Goal: Information Seeking & Learning: Understand process/instructions

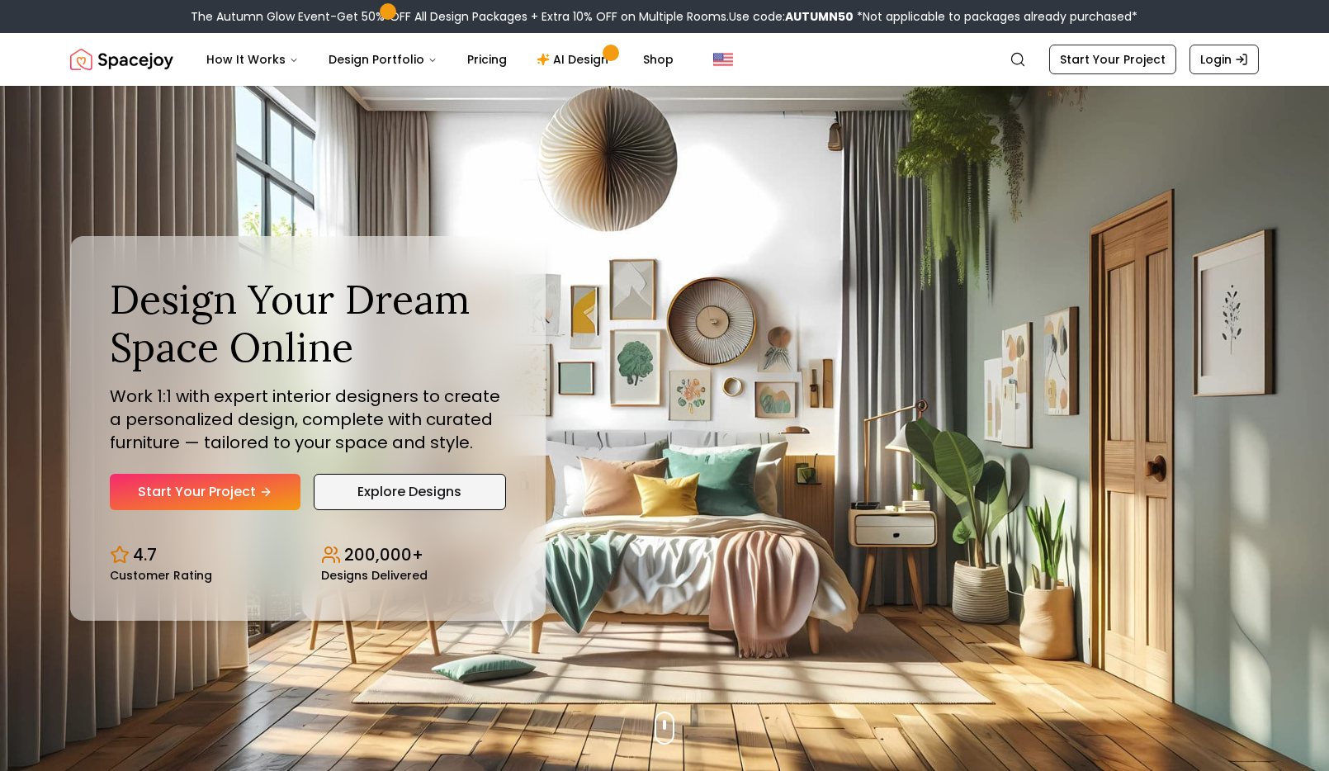
click at [506, 510] on link "Explore Designs" at bounding box center [410, 492] width 192 height 36
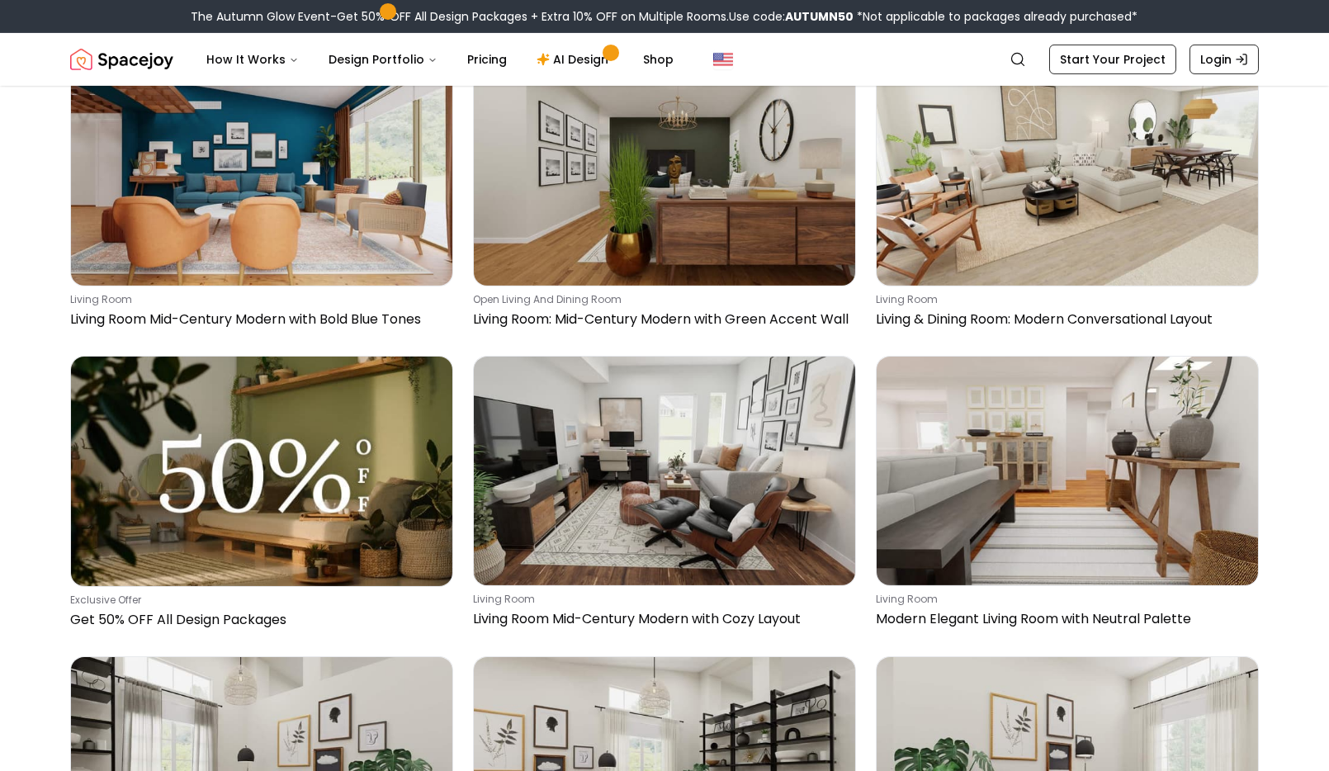
scroll to position [4727, 0]
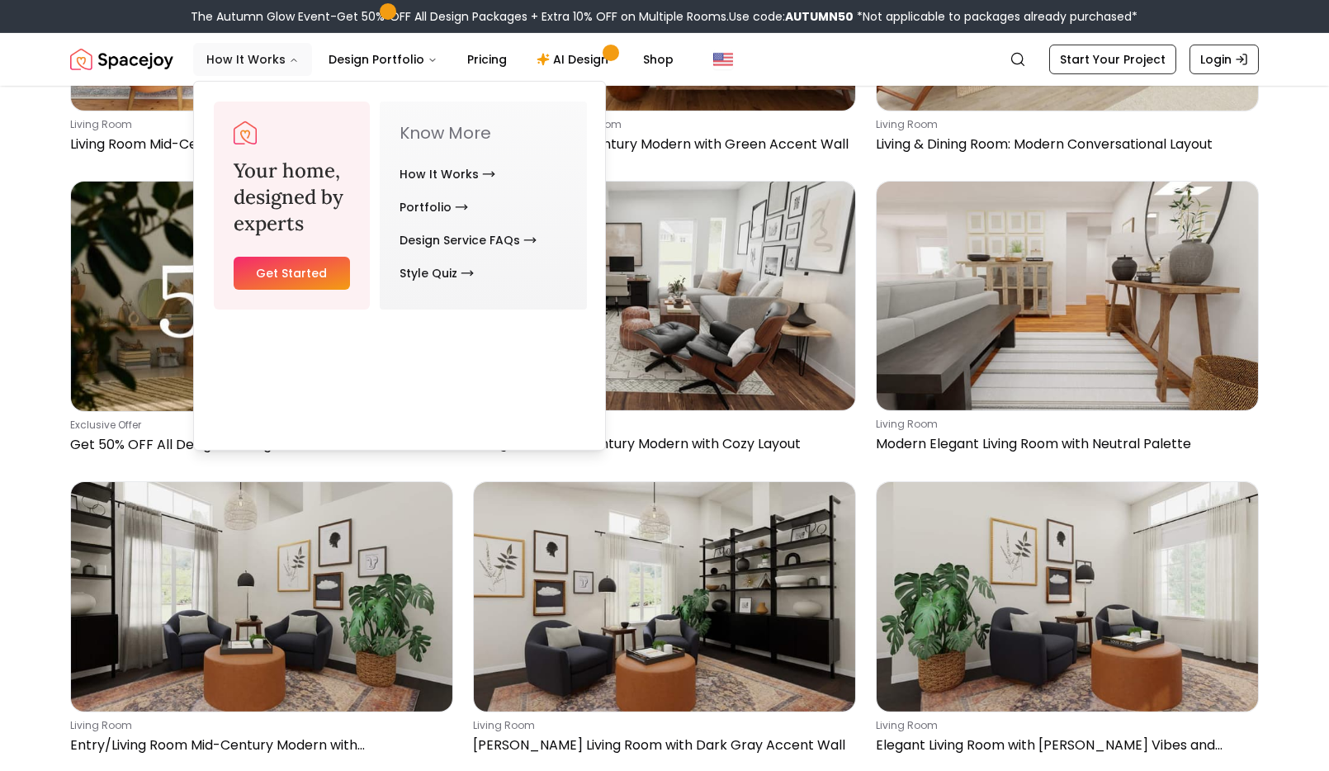
click at [291, 73] on button "How It Works" at bounding box center [252, 59] width 119 height 33
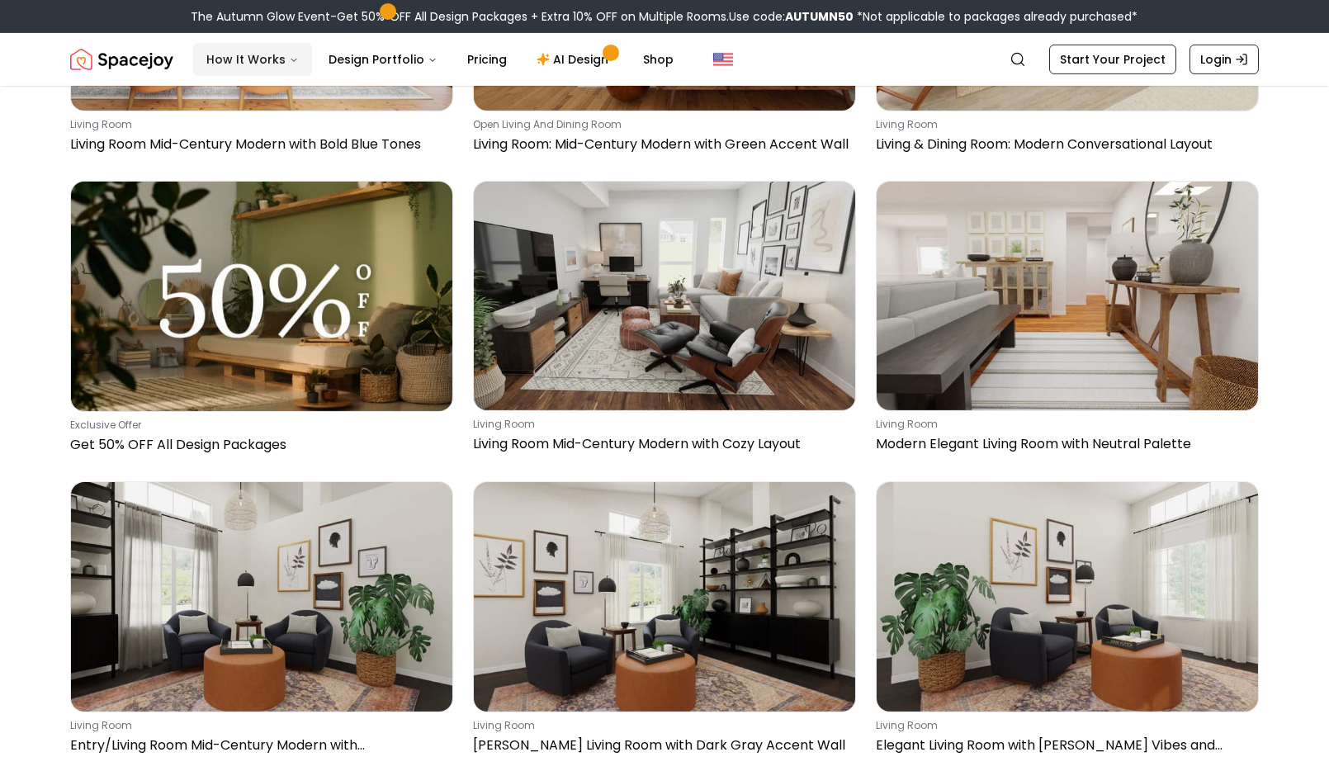
click at [312, 73] on button "How It Works" at bounding box center [252, 59] width 119 height 33
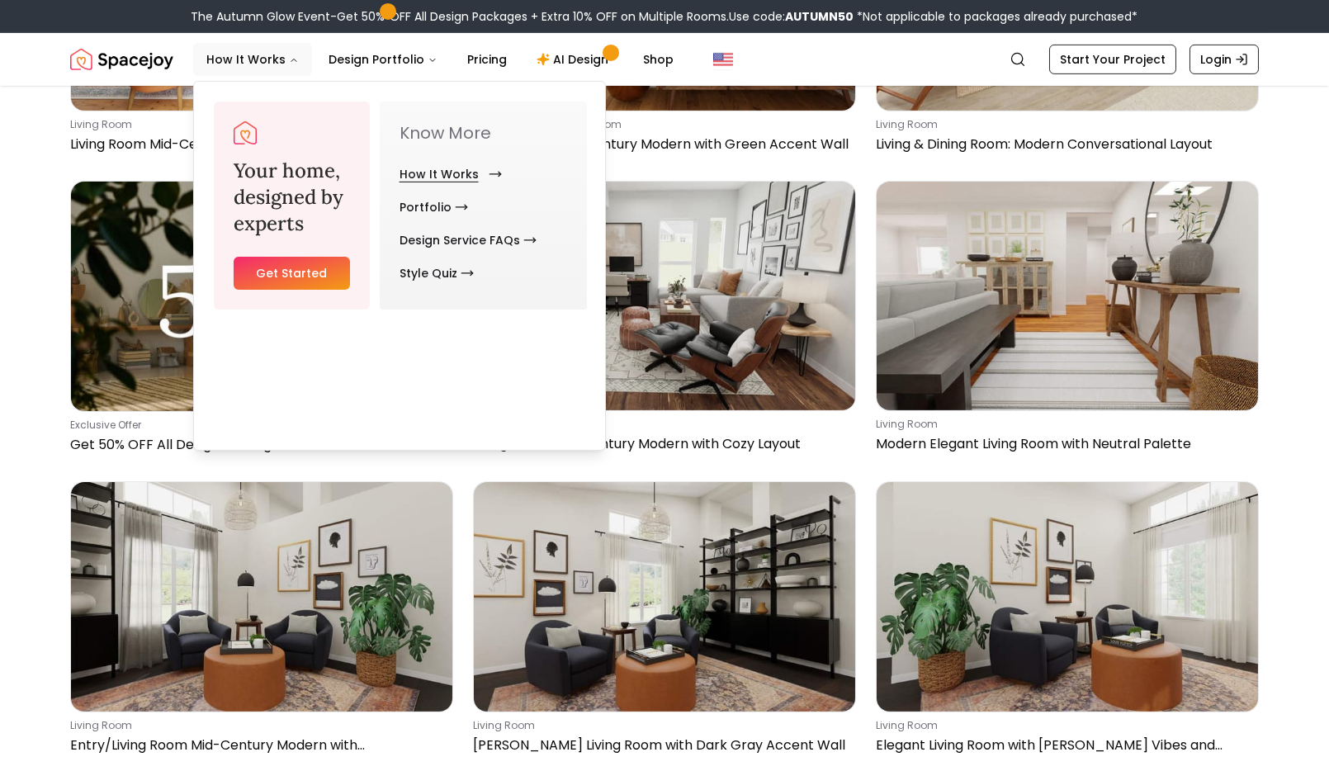
click at [480, 191] on link "How It Works" at bounding box center [447, 174] width 96 height 33
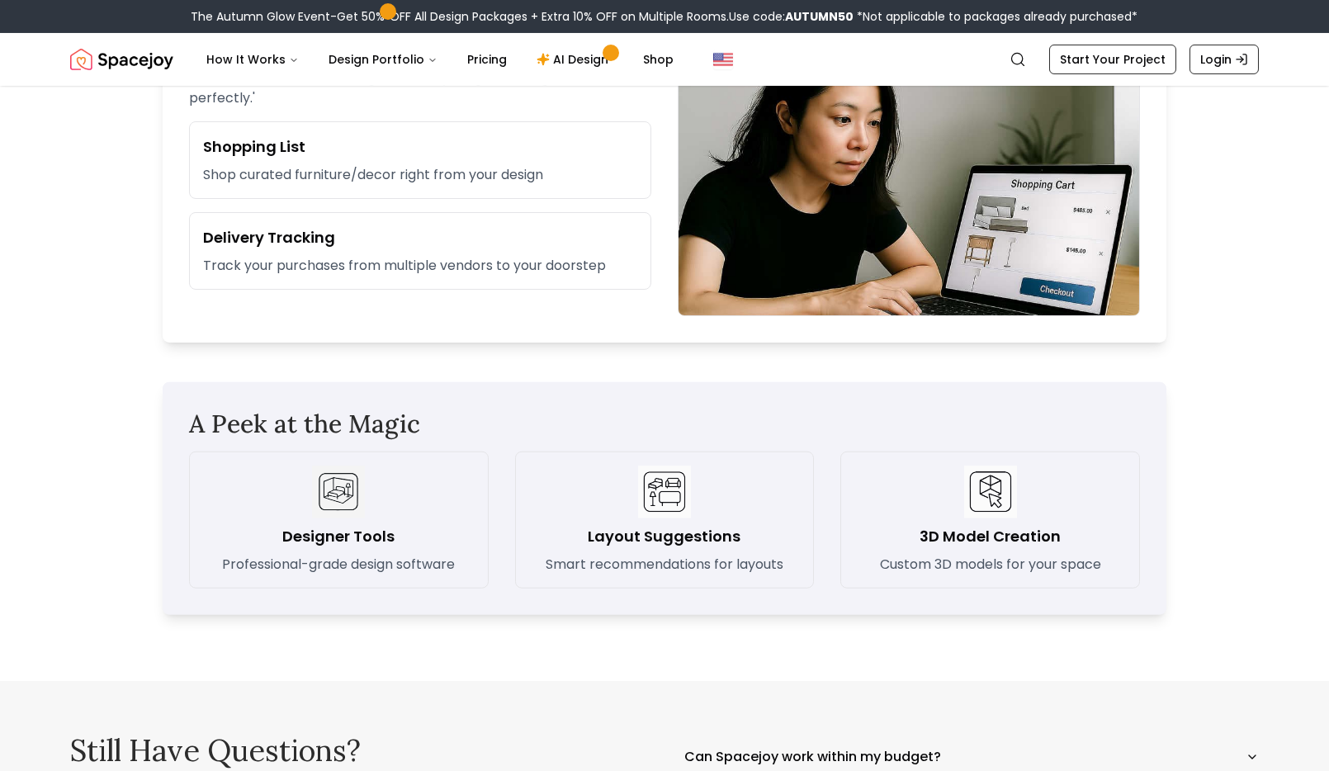
scroll to position [2626, 0]
